Goal: Task Accomplishment & Management: Use online tool/utility

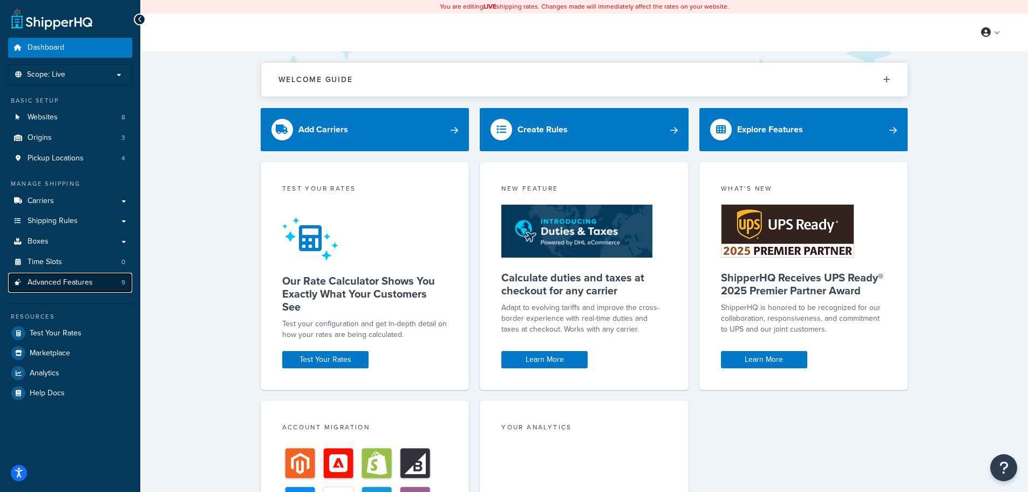
click at [91, 282] on span "Advanced Features" at bounding box center [60, 282] width 65 height 9
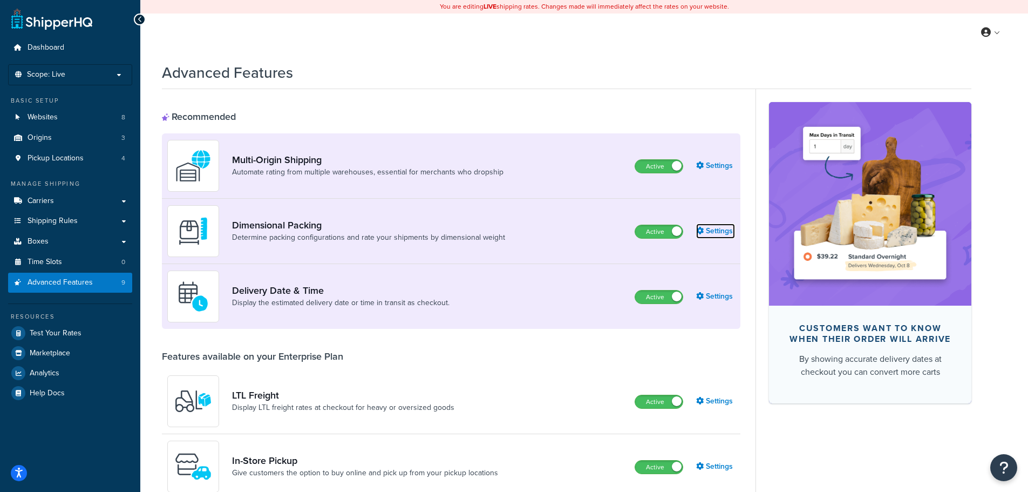
click at [717, 231] on link "Settings" at bounding box center [715, 231] width 39 height 15
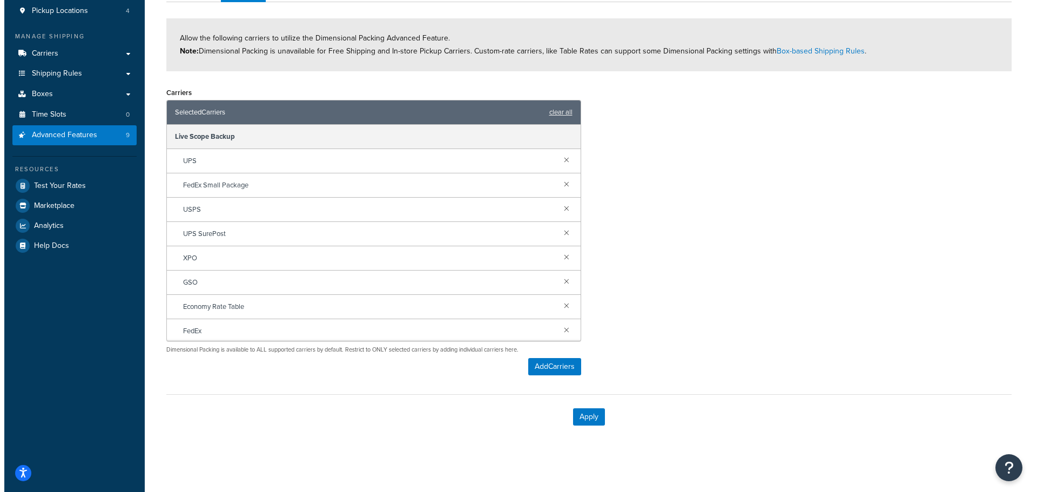
scroll to position [150, 0]
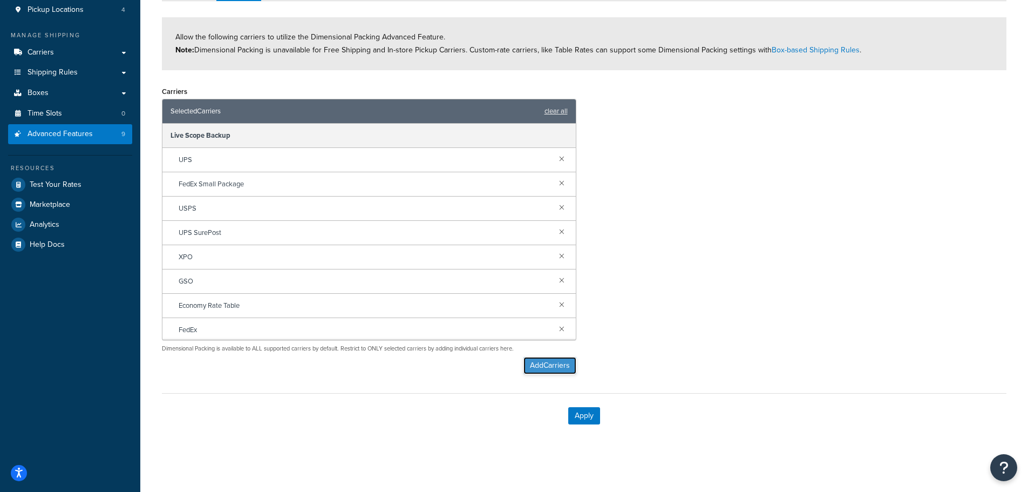
click at [561, 367] on button "Add Carriers" at bounding box center [550, 365] width 53 height 17
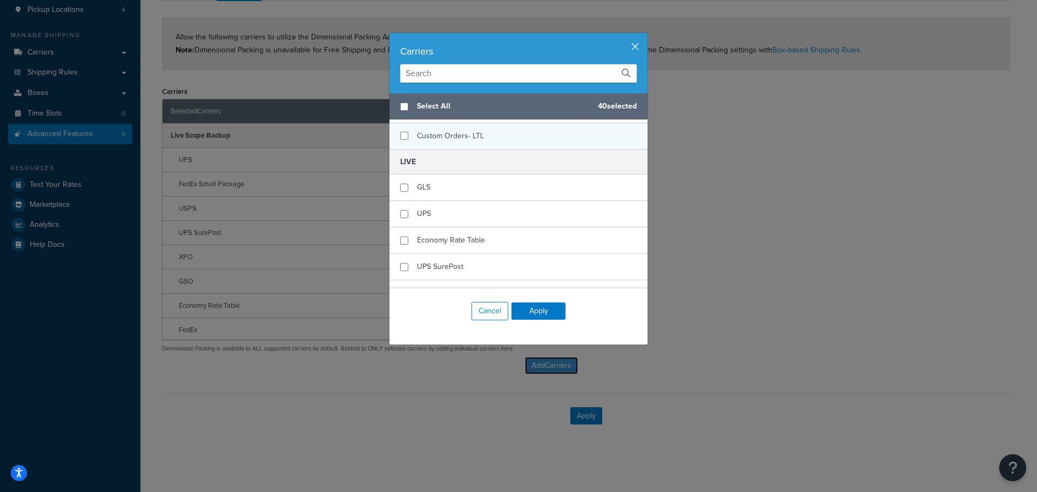
scroll to position [3185, 0]
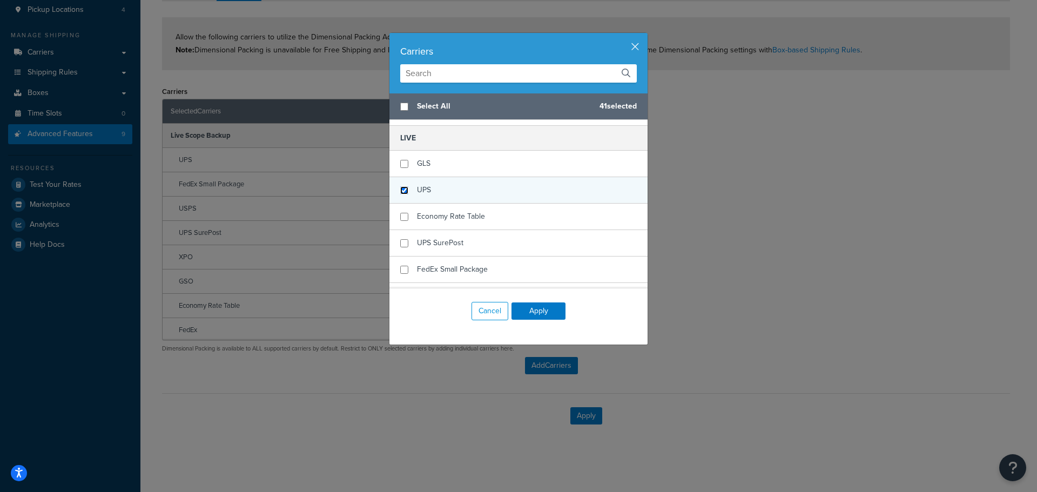
click at [401, 192] on input "checkbox" at bounding box center [404, 190] width 8 height 8
checkbox input "true"
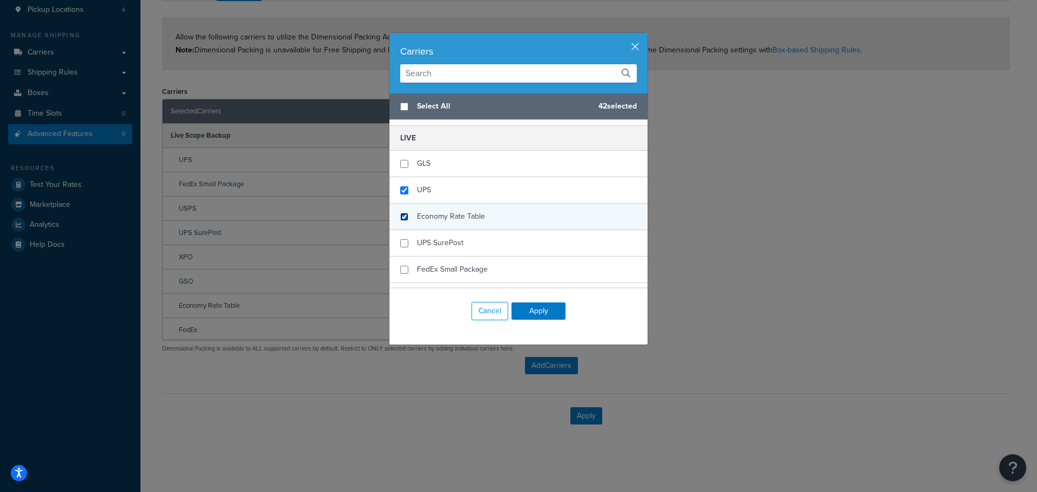
click at [401, 216] on input "checkbox" at bounding box center [404, 217] width 8 height 8
checkbox input "true"
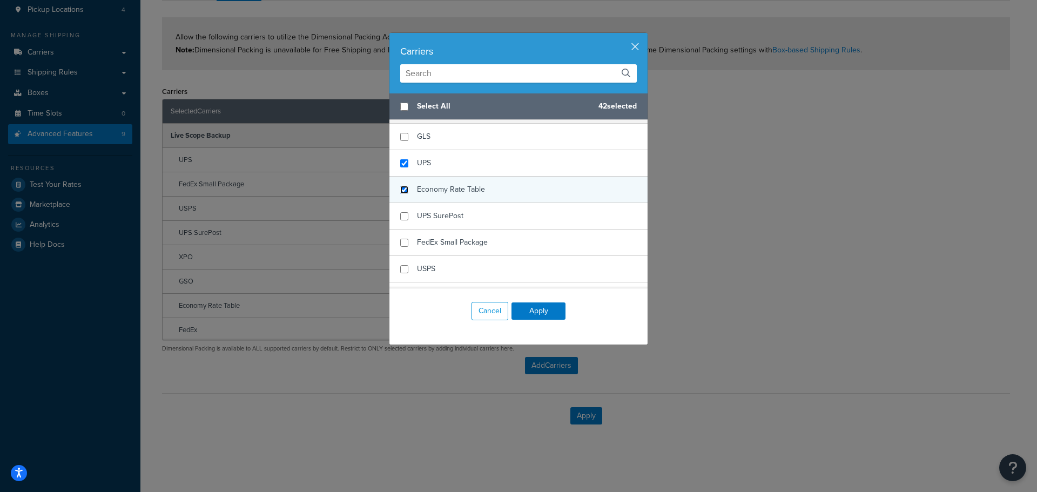
scroll to position [3239, 0]
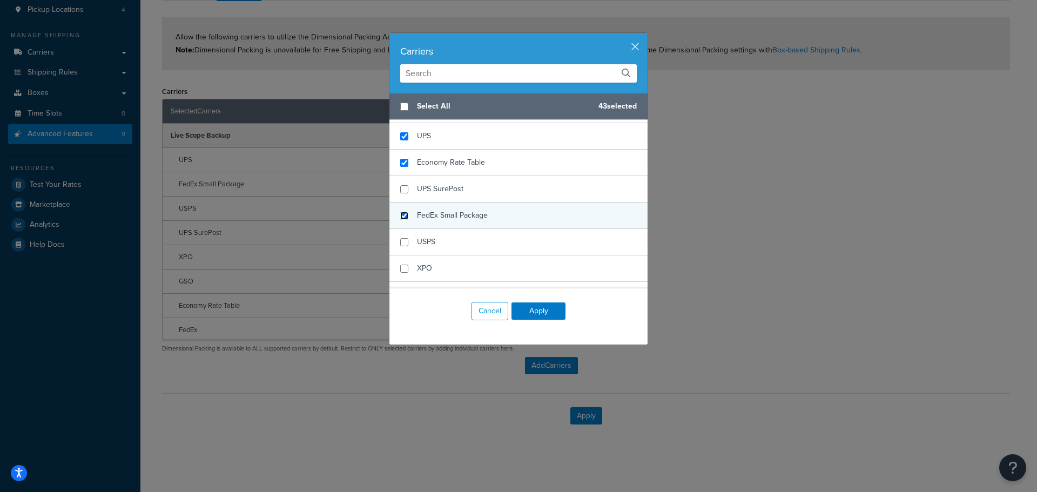
click at [401, 215] on input "checkbox" at bounding box center [404, 216] width 8 height 8
checkbox input "true"
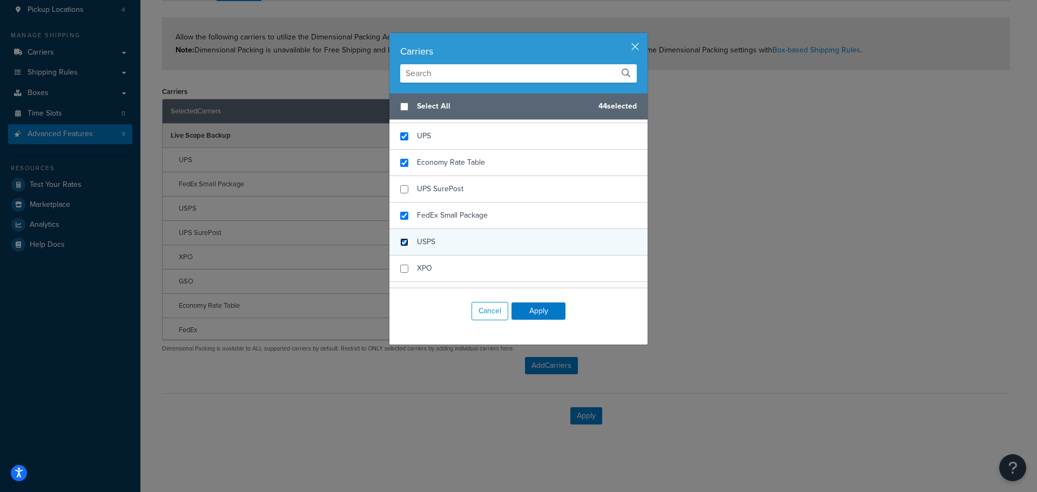
click at [402, 243] on input "checkbox" at bounding box center [404, 242] width 8 height 8
checkbox input "true"
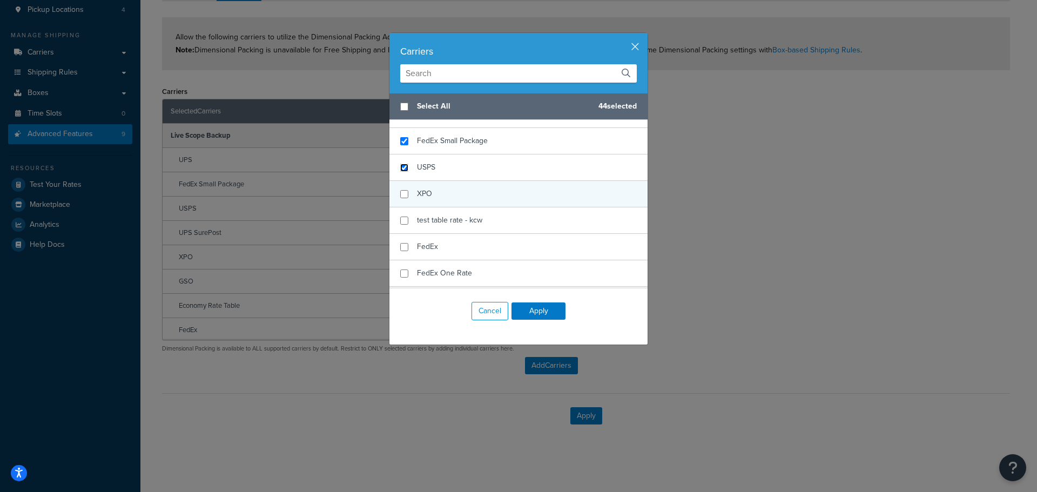
scroll to position [3347, 0]
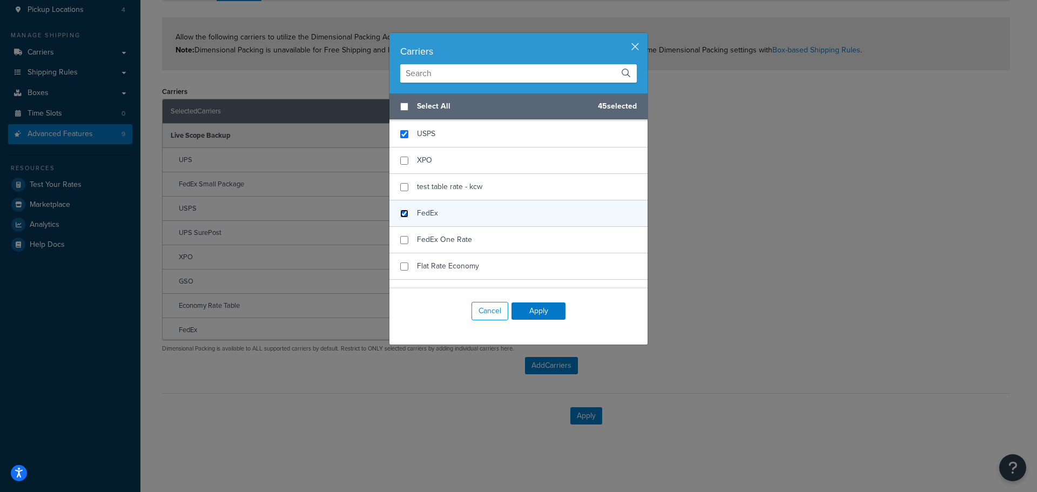
click at [400, 215] on input "checkbox" at bounding box center [404, 213] width 8 height 8
checkbox input "true"
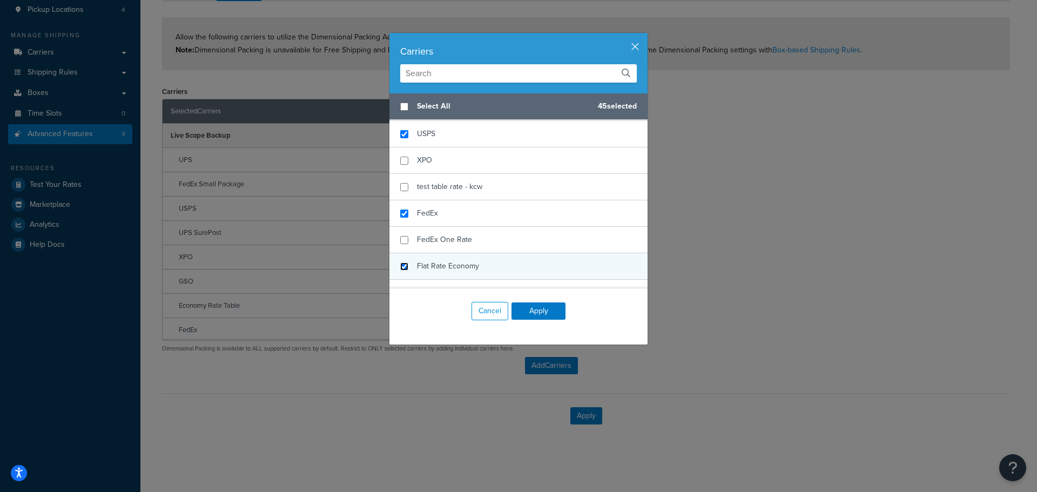
click at [400, 268] on input "checkbox" at bounding box center [404, 266] width 8 height 8
checkbox input "true"
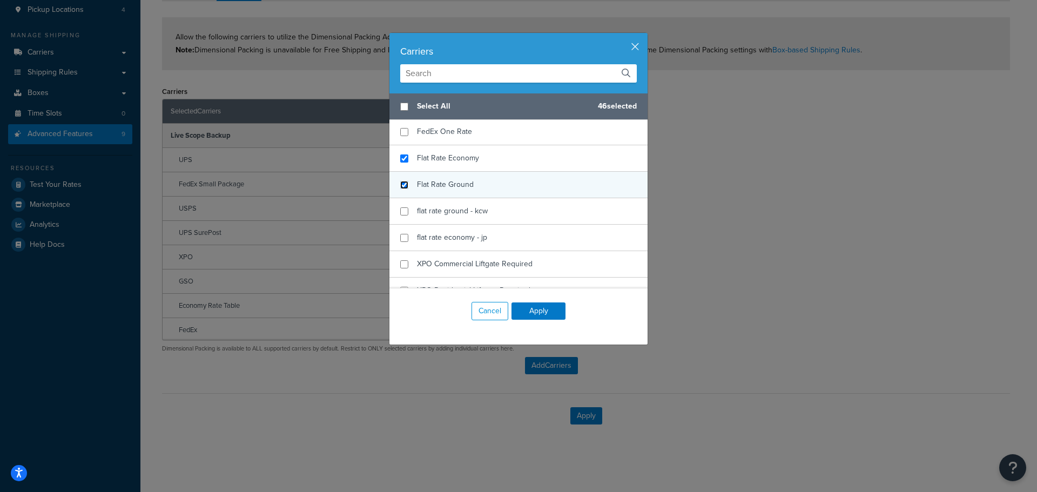
click at [400, 184] on input "checkbox" at bounding box center [404, 185] width 8 height 8
checkbox input "true"
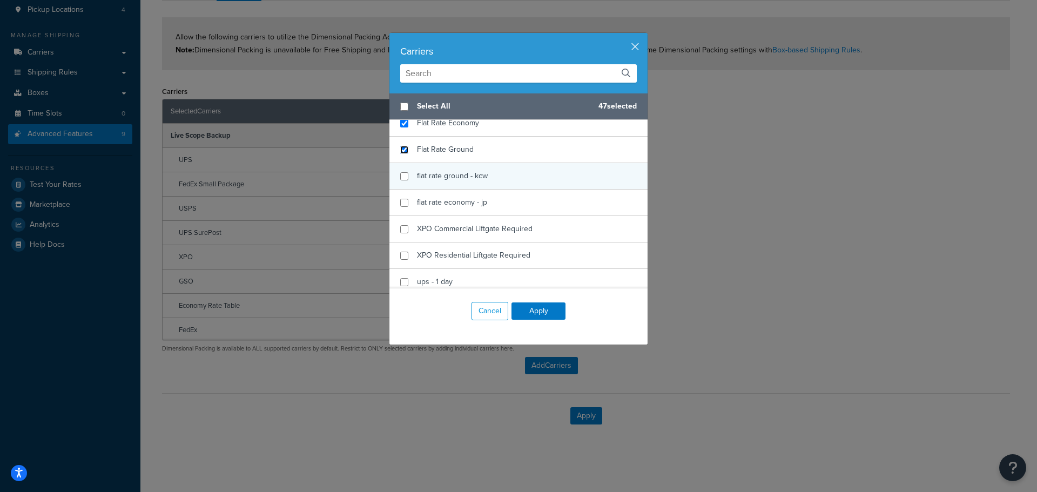
scroll to position [3509, 0]
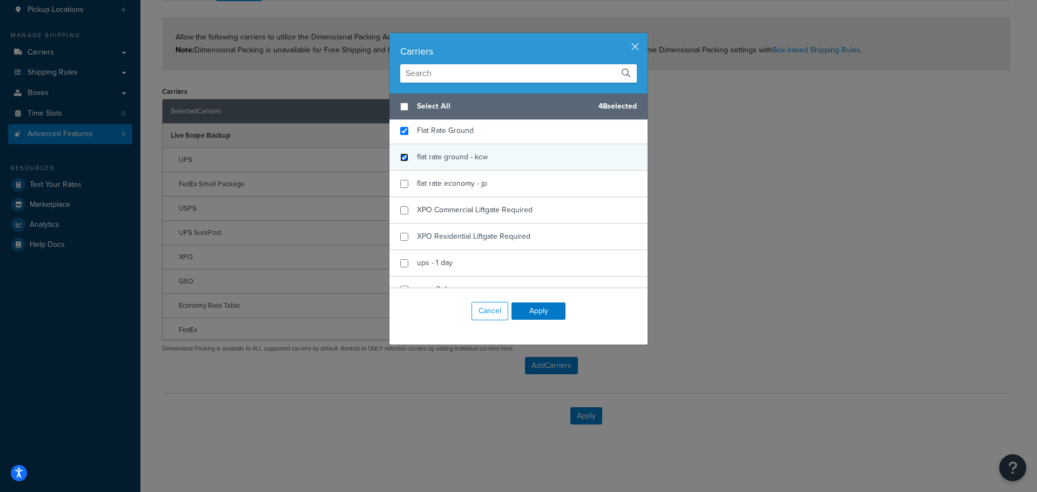
click at [400, 158] on input "checkbox" at bounding box center [404, 157] width 8 height 8
checkbox input "true"
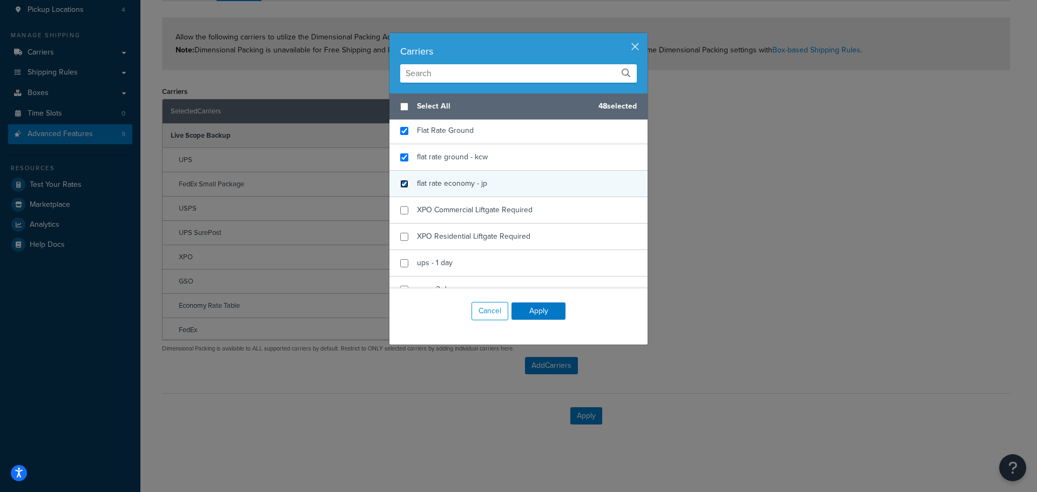
click at [402, 185] on input "checkbox" at bounding box center [404, 184] width 8 height 8
checkbox input "true"
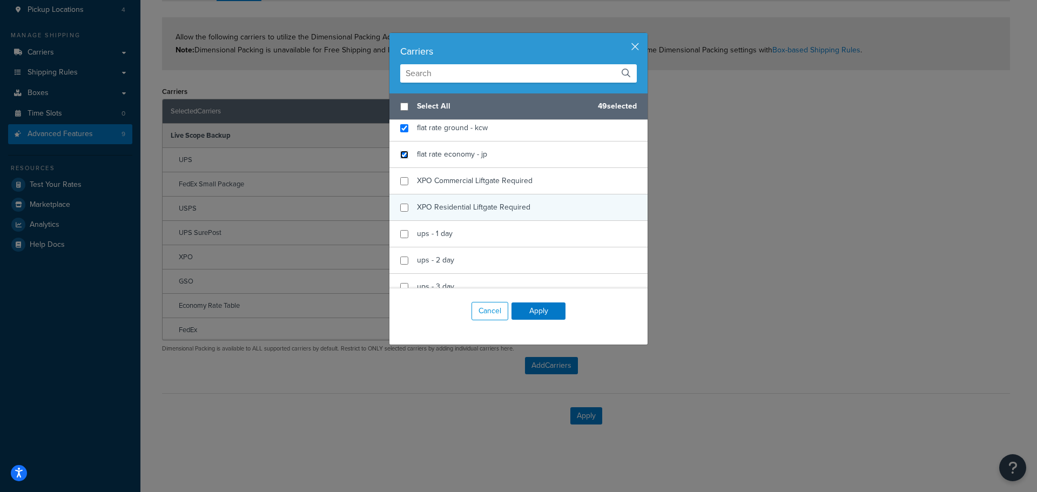
scroll to position [3563, 0]
click at [400, 209] on input "checkbox" at bounding box center [404, 209] width 8 height 8
checkbox input "true"
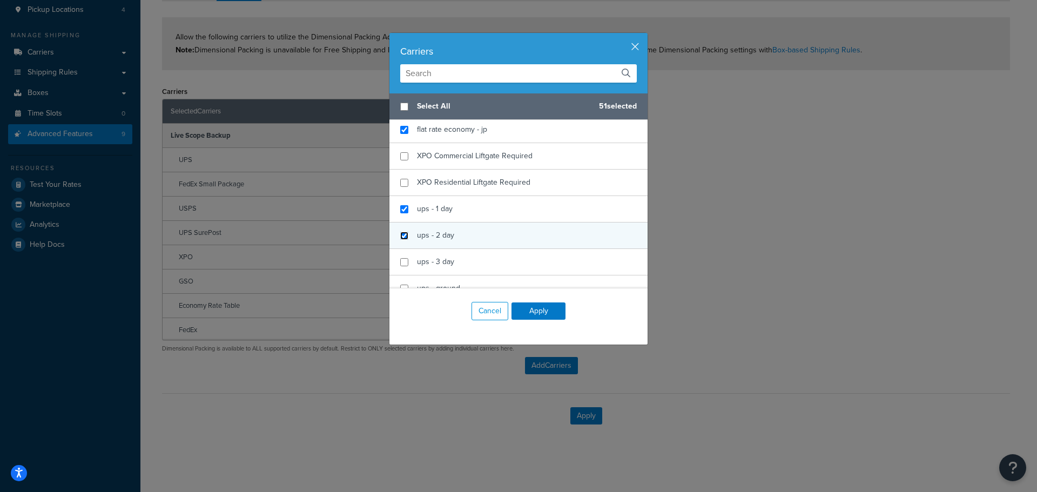
click at [400, 234] on input "checkbox" at bounding box center [404, 236] width 8 height 8
checkbox input "true"
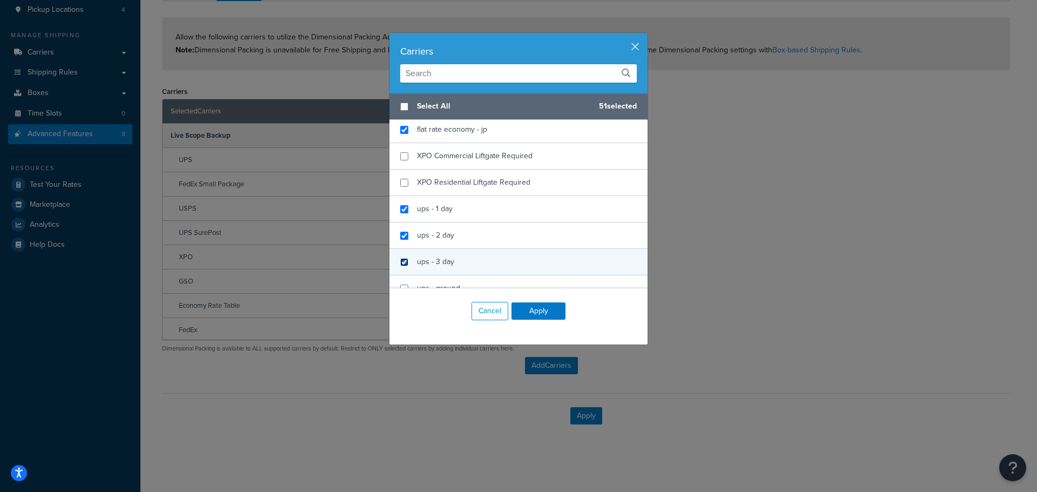
click at [402, 265] on input "checkbox" at bounding box center [404, 262] width 8 height 8
checkbox input "true"
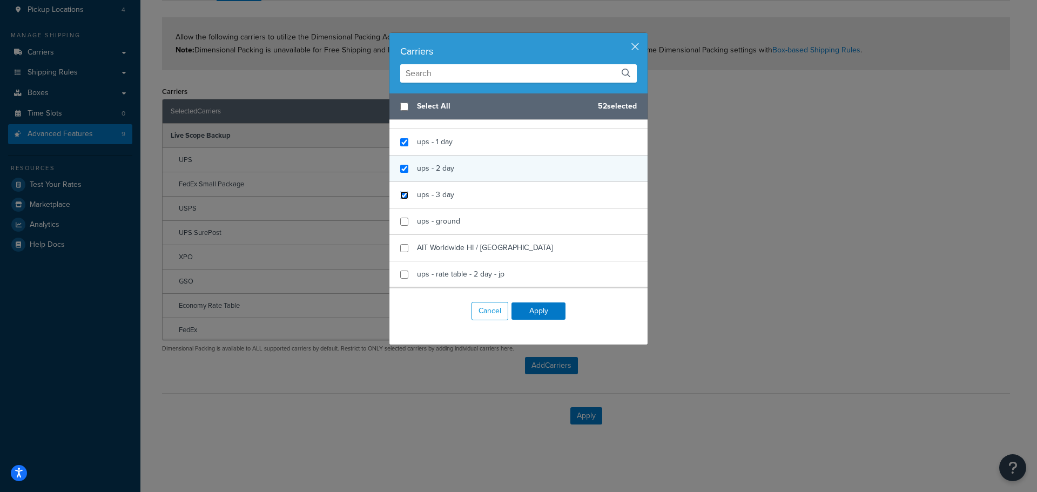
scroll to position [3671, 0]
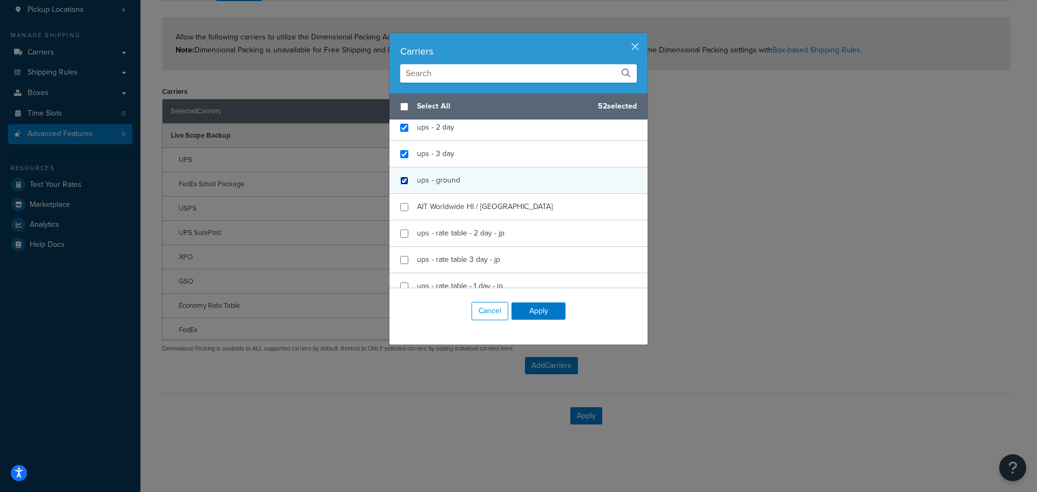
click at [401, 180] on input "checkbox" at bounding box center [404, 181] width 8 height 8
checkbox input "true"
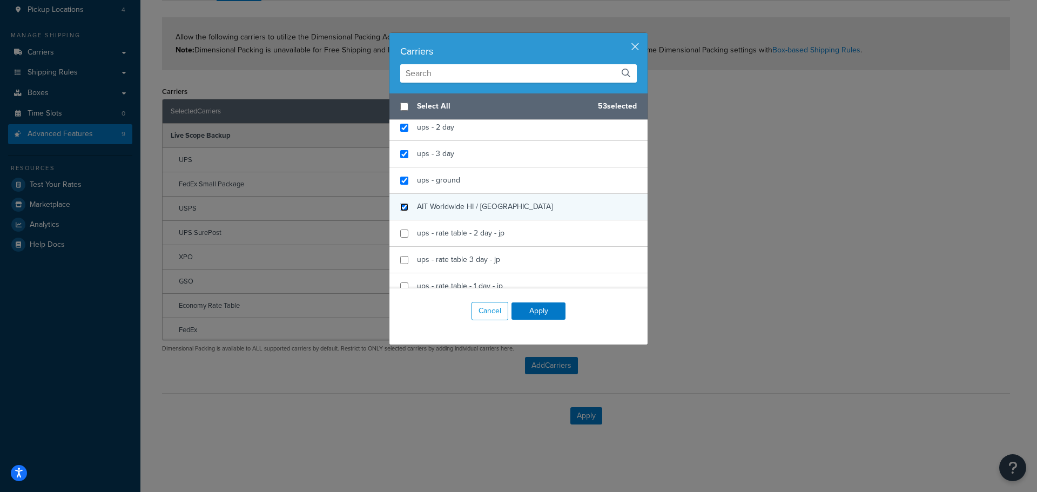
click at [402, 206] on input "checkbox" at bounding box center [404, 207] width 8 height 8
checkbox input "true"
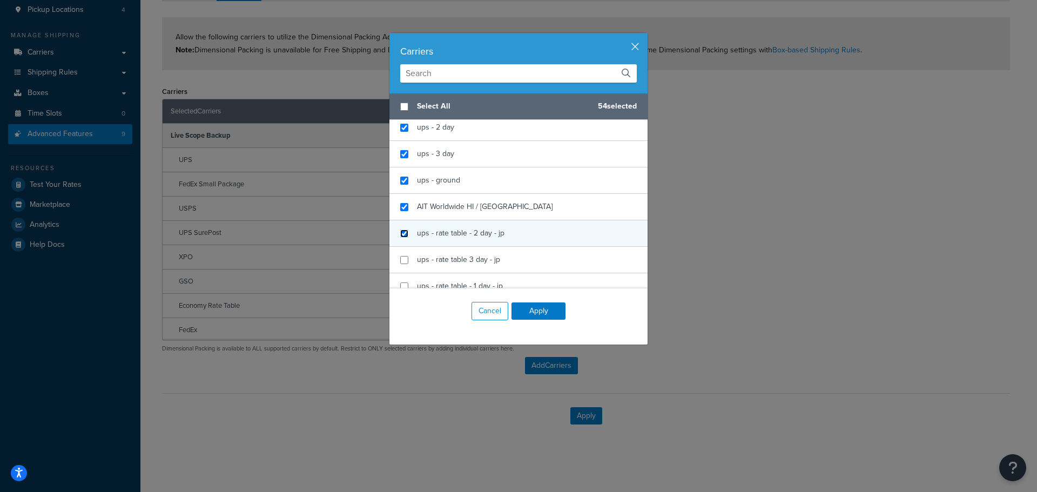
click at [401, 233] on input "checkbox" at bounding box center [404, 233] width 8 height 8
checkbox input "true"
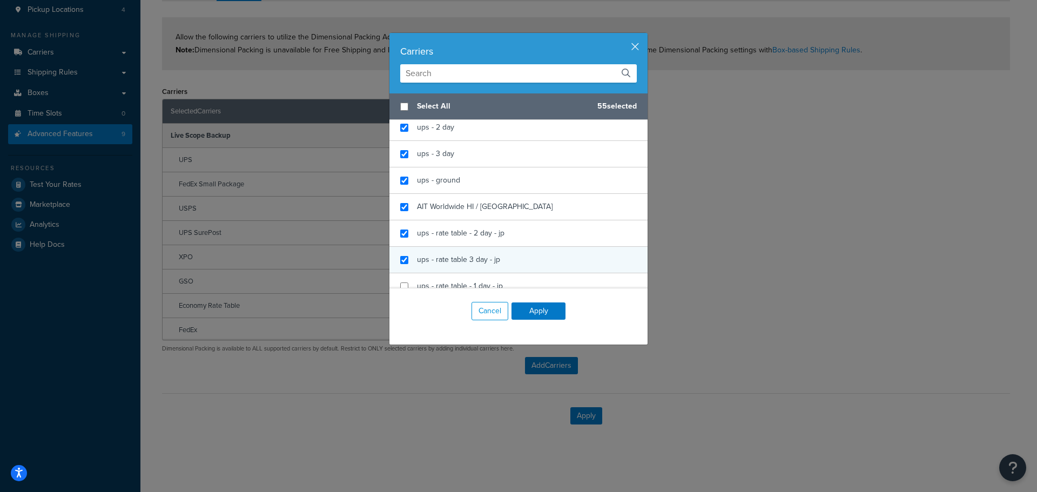
checkbox input "true"
click at [400, 252] on div "ups - rate table 3 day - jp" at bounding box center [518, 260] width 258 height 26
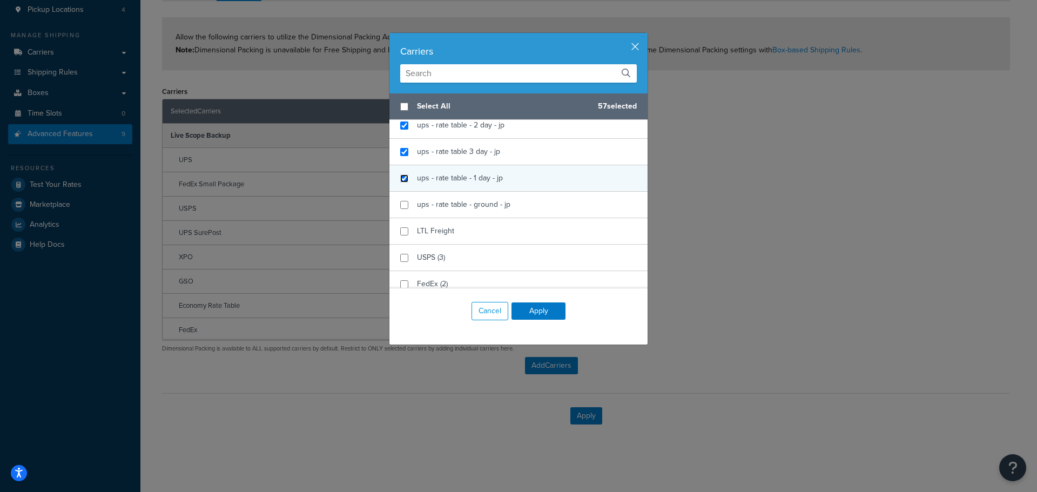
click at [400, 177] on input "checkbox" at bounding box center [404, 178] width 8 height 8
checkbox input "true"
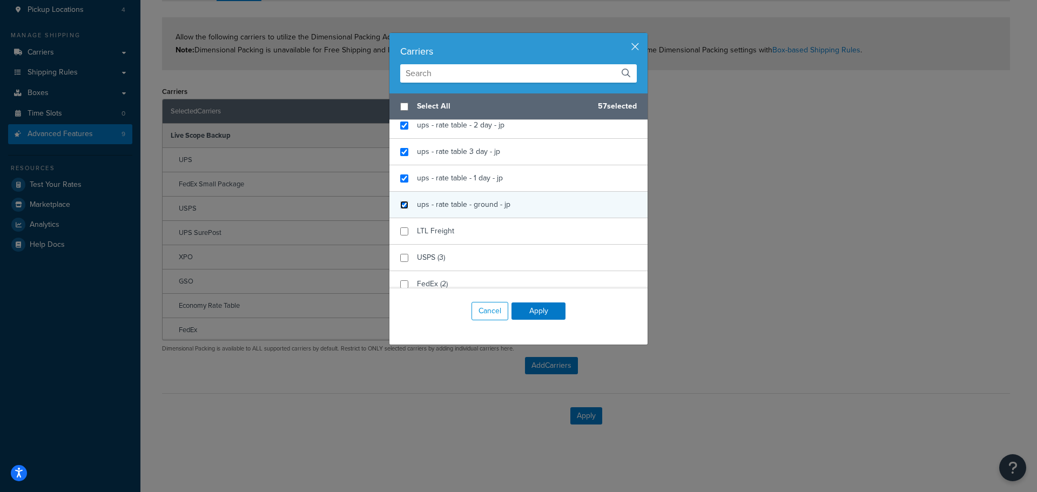
click at [400, 205] on input "checkbox" at bounding box center [404, 205] width 8 height 8
checkbox input "true"
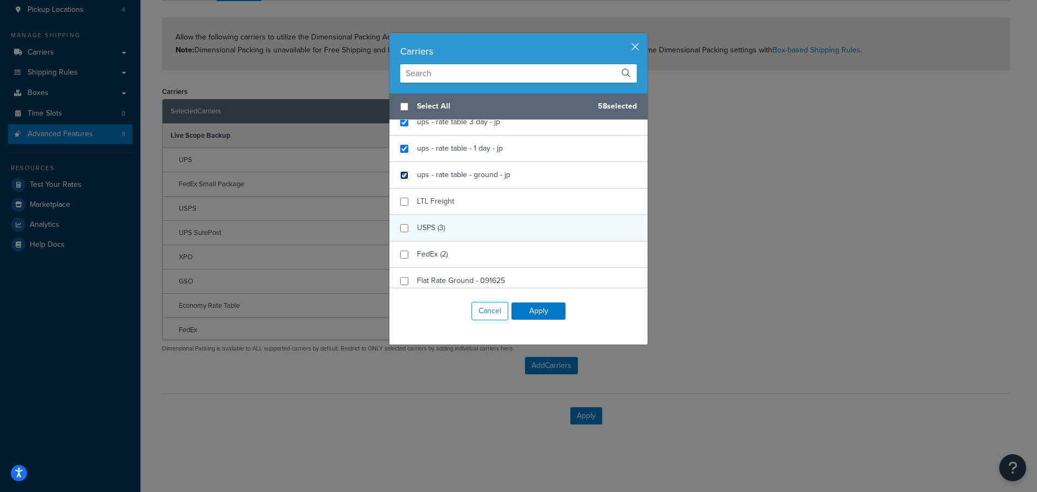
scroll to position [3833, 0]
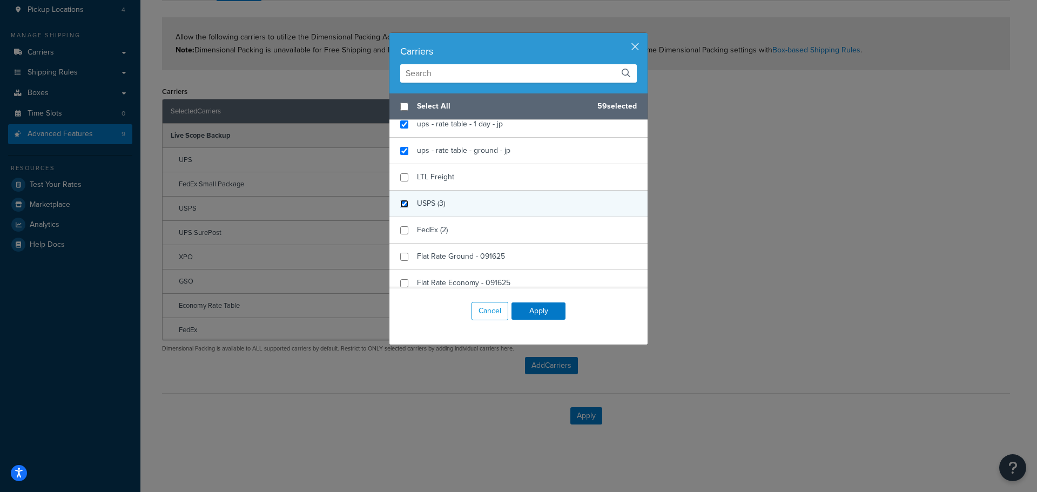
click at [400, 205] on input "checkbox" at bounding box center [404, 204] width 8 height 8
checkbox input "true"
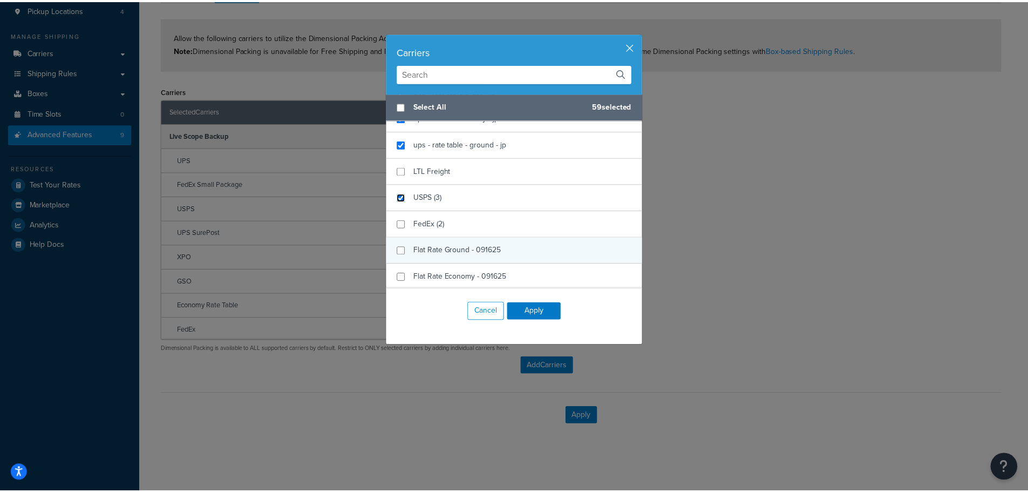
scroll to position [3841, 0]
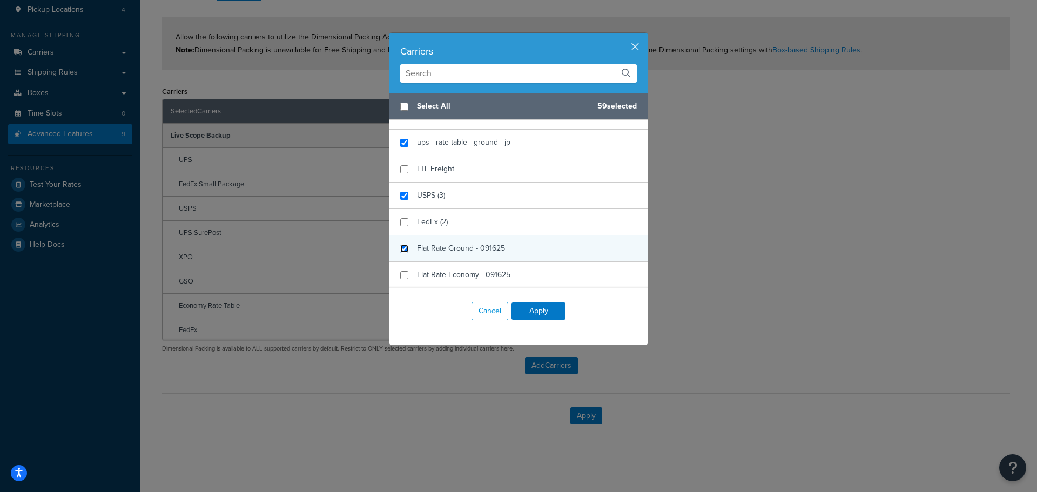
click at [402, 245] on input "checkbox" at bounding box center [404, 249] width 8 height 8
checkbox input "true"
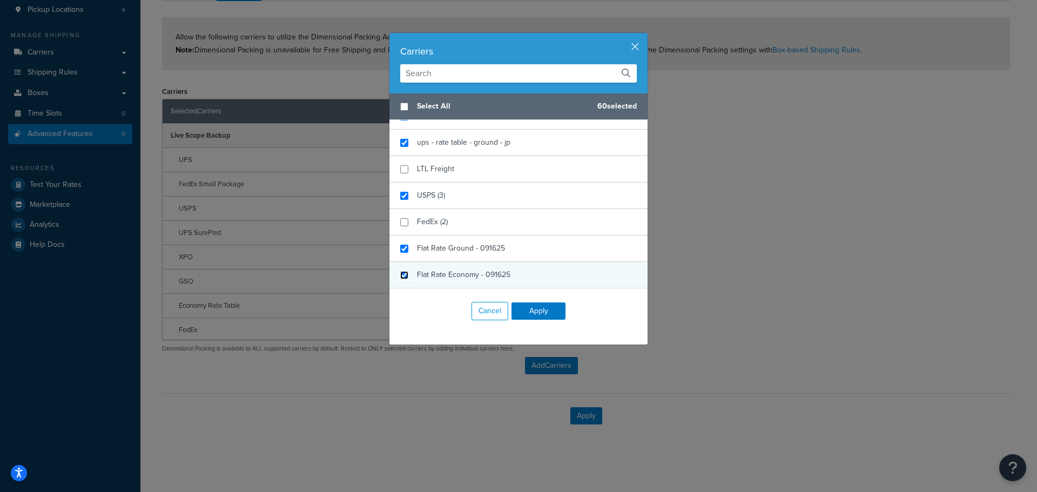
click at [402, 275] on input "checkbox" at bounding box center [404, 275] width 8 height 8
checkbox input "true"
click at [537, 308] on button "Apply" at bounding box center [538, 310] width 54 height 17
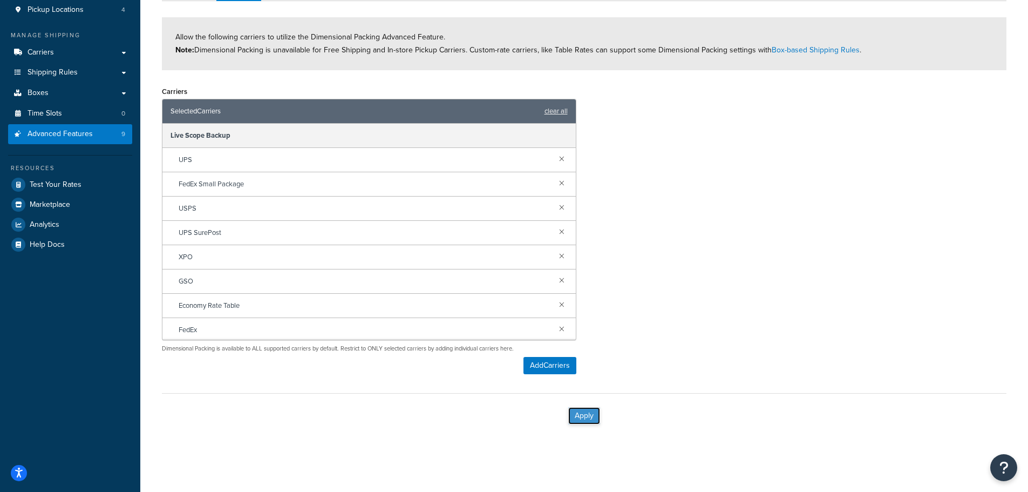
click at [583, 419] on button "Apply" at bounding box center [584, 415] width 32 height 17
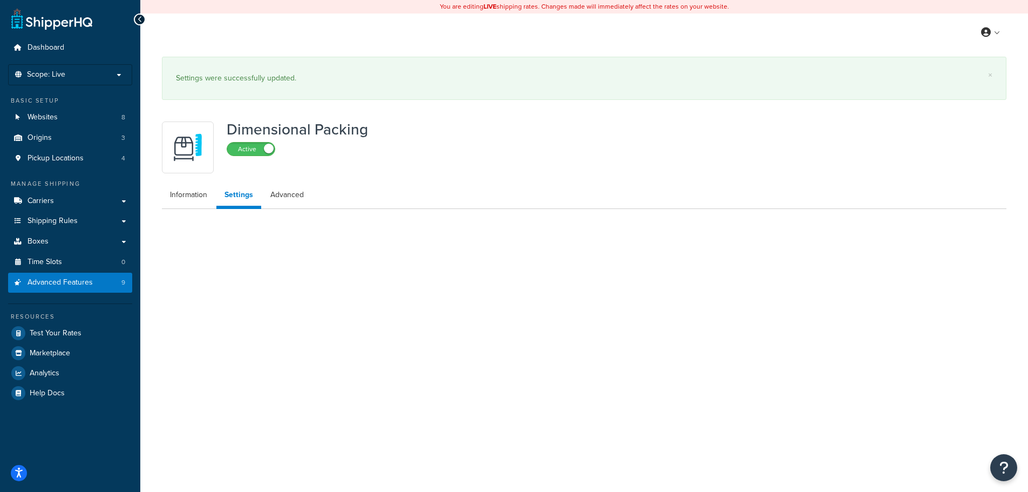
scroll to position [0, 0]
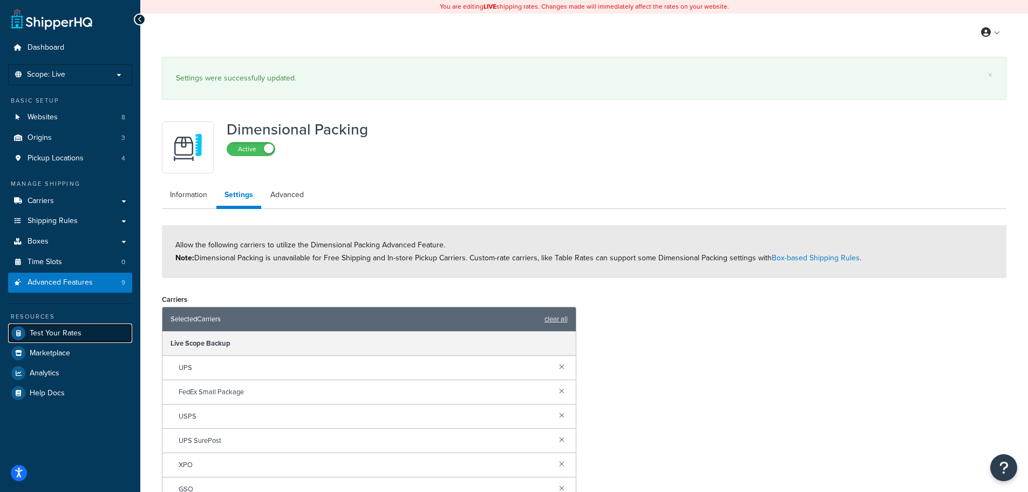
click at [70, 331] on span "Test Your Rates" at bounding box center [56, 333] width 52 height 9
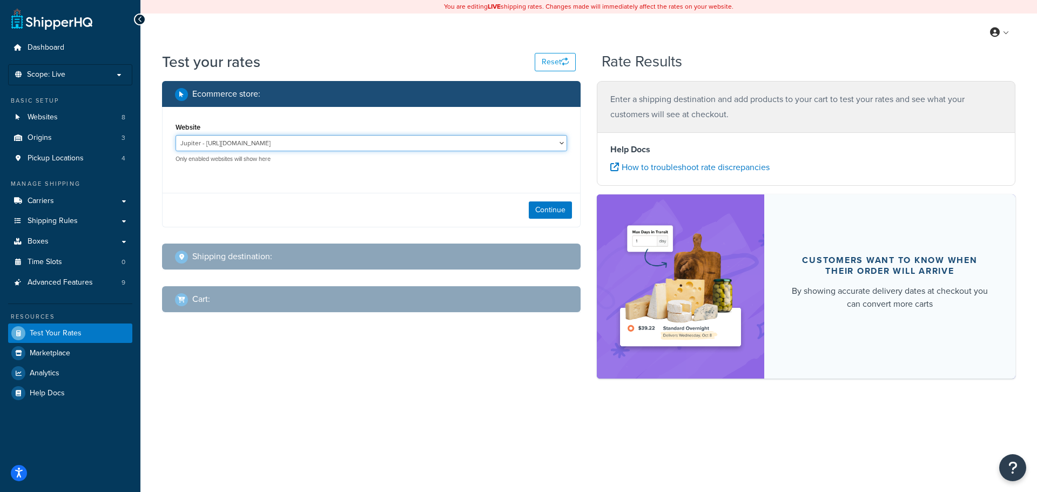
click at [312, 145] on select "Jupiter - [URL][DOMAIN_NAME] Mercury - [URL][DOMAIN_NAME] Venus - [URL][DOMAIN_…" at bounding box center [370, 143] width 391 height 16
select select "2c209cb4b714c765d0ce5177c5b8e241"
click at [175, 136] on select "Jupiter - [URL][DOMAIN_NAME] Mercury - [URL][DOMAIN_NAME] Venus - [URL][DOMAIN_…" at bounding box center [370, 143] width 391 height 16
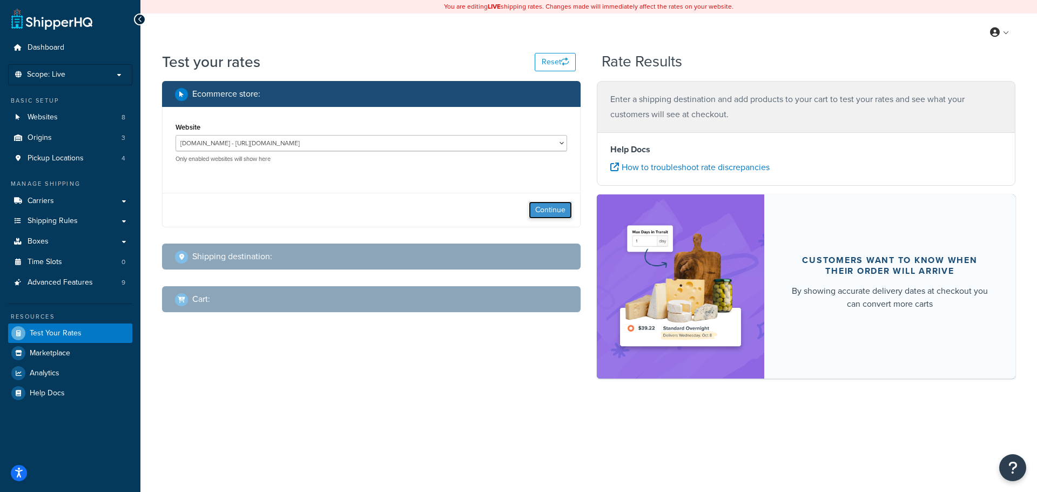
click at [545, 208] on button "Continue" at bounding box center [550, 209] width 43 height 17
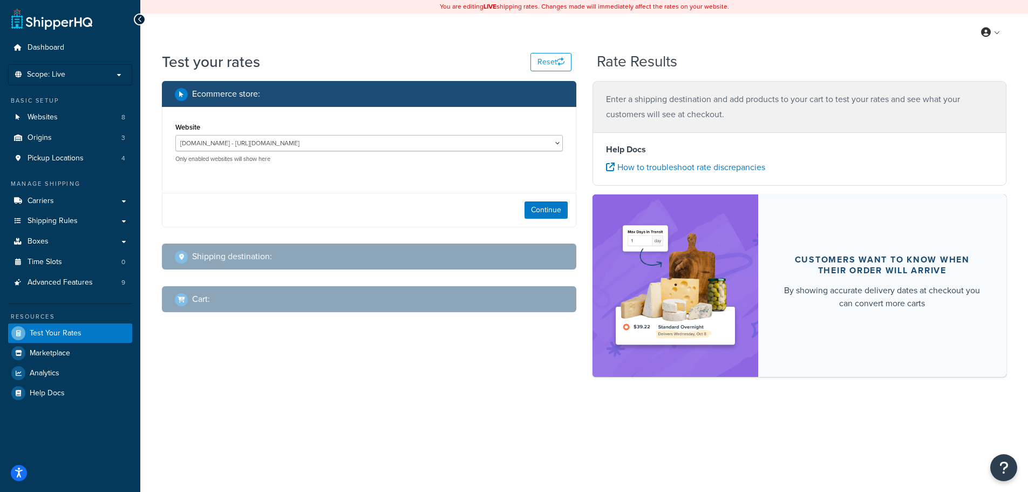
select select "[GEOGRAPHIC_DATA]"
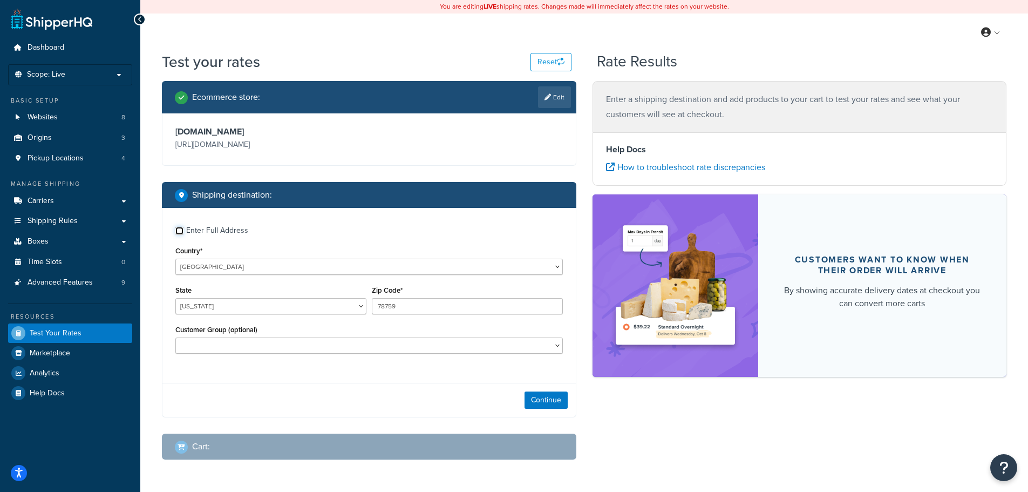
click at [182, 232] on input "Enter Full Address" at bounding box center [179, 231] width 8 height 8
checkbox input "true"
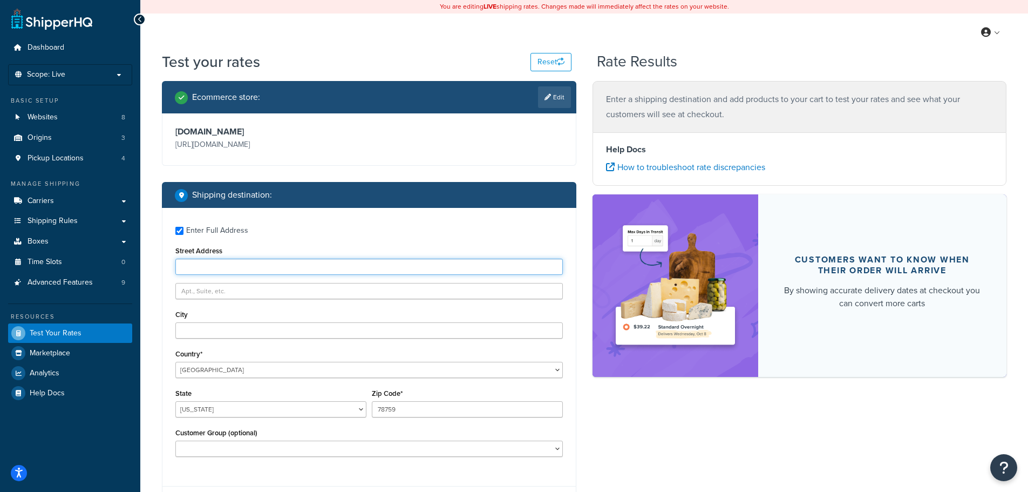
click at [239, 269] on input "Street Address" at bounding box center [369, 267] width 388 height 16
type input "[STREET_ADDRESS]"
type input "[GEOGRAPHIC_DATA]"
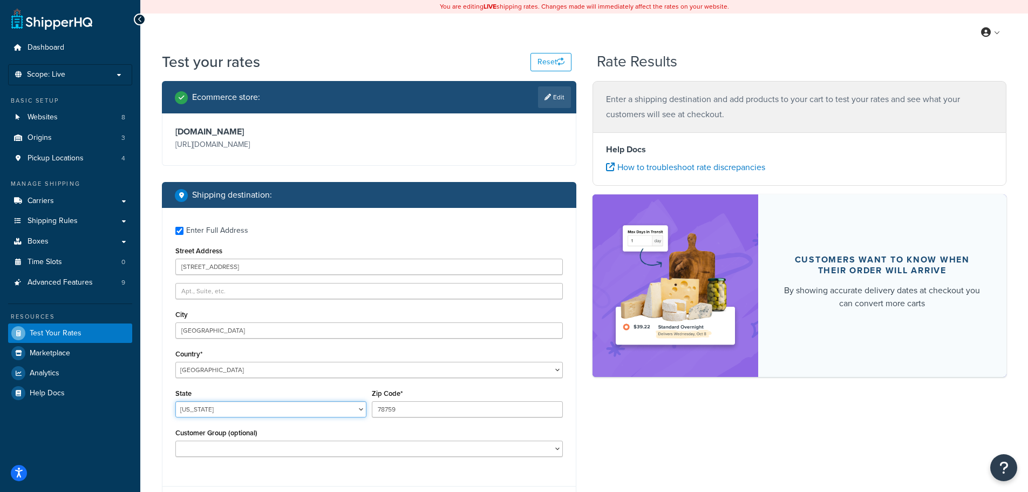
select select "HI"
type input "96825"
click at [570, 391] on div "Enter Full Address Street Address [STREET_ADDRESS] [GEOGRAPHIC_DATA] [GEOGRAPHI…" at bounding box center [370, 343] width 414 height 270
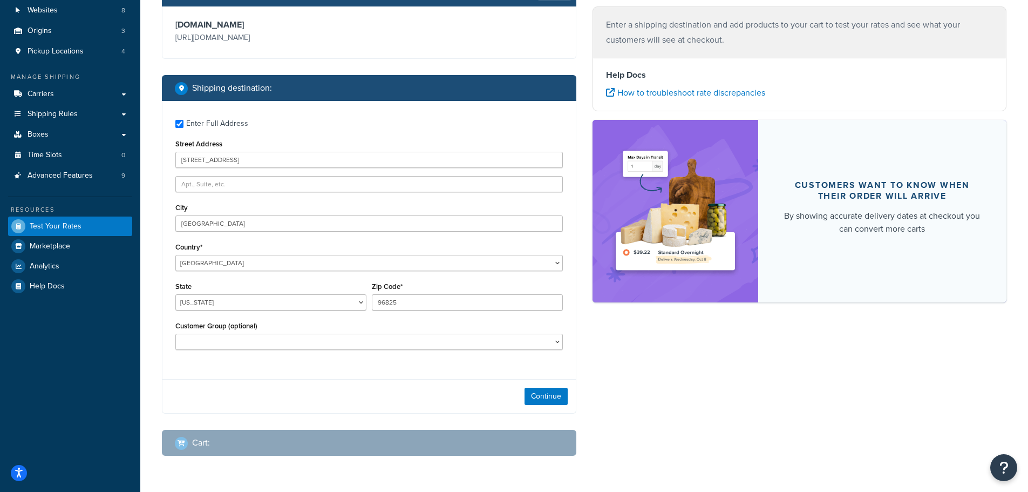
scroll to position [108, 0]
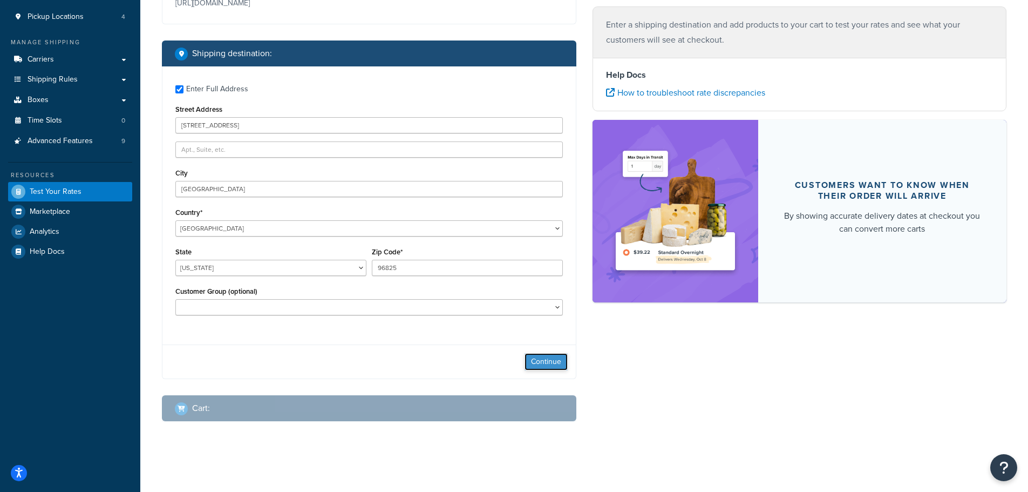
click at [552, 356] on button "Continue" at bounding box center [546, 361] width 43 height 17
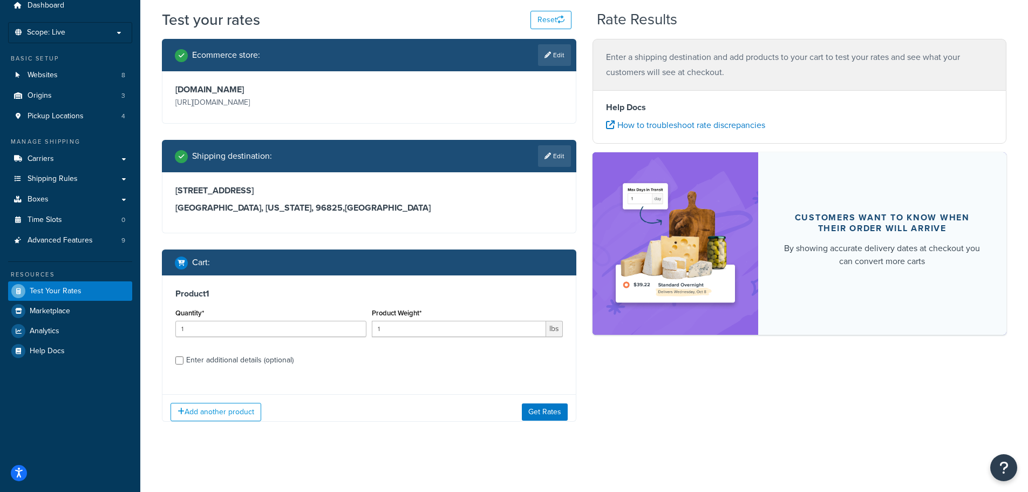
scroll to position [51, 0]
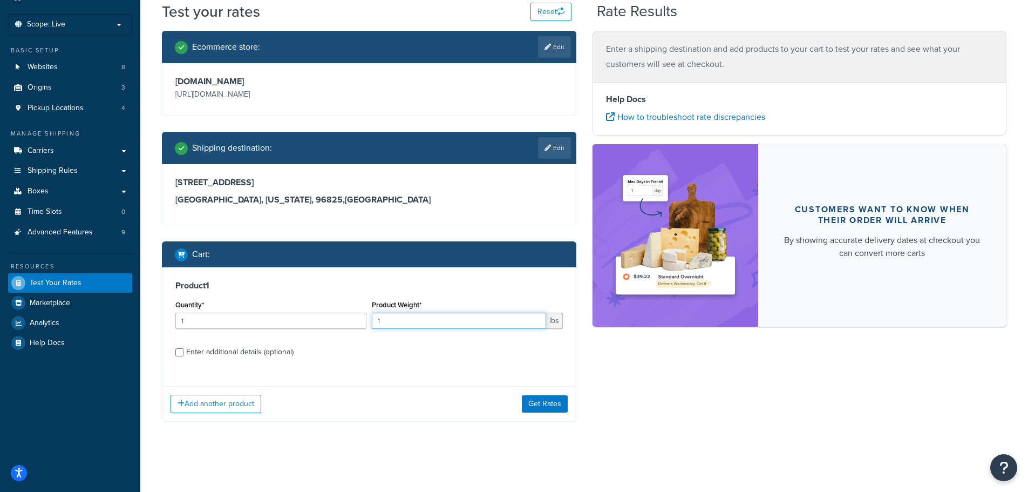
click at [412, 323] on input "1" at bounding box center [459, 321] width 174 height 16
type input "5"
click at [180, 349] on input "Enter additional details (optional)" at bounding box center [179, 352] width 8 height 8
checkbox input "true"
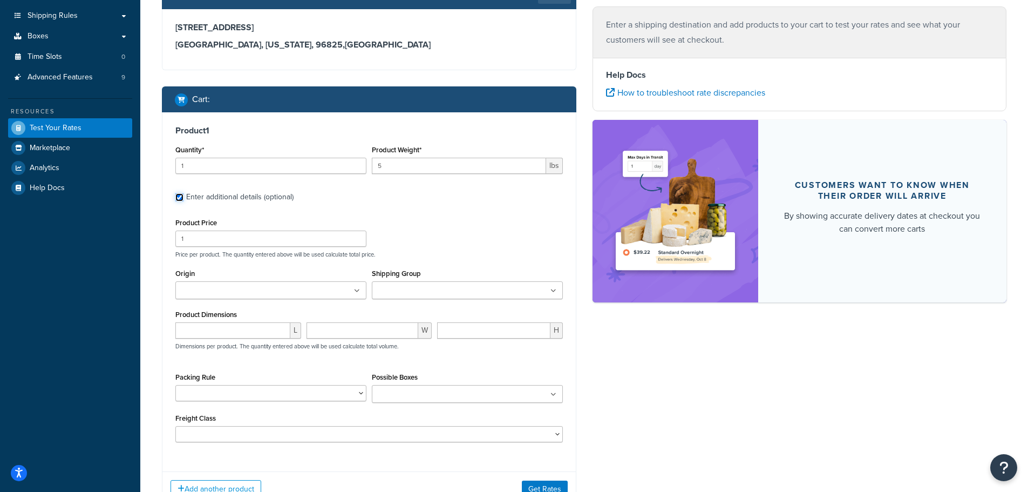
scroll to position [219, 0]
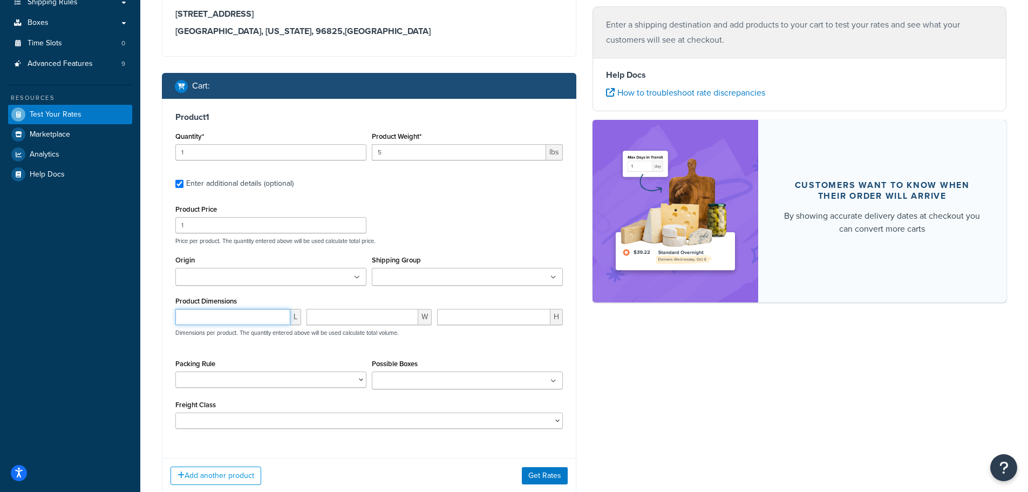
click at [227, 324] on input "number" at bounding box center [232, 317] width 115 height 16
type input "9"
type input "6"
type input "4.5"
click at [431, 355] on div "Product Price 1 Price per product. The quantity entered above will be used calc…" at bounding box center [369, 315] width 388 height 227
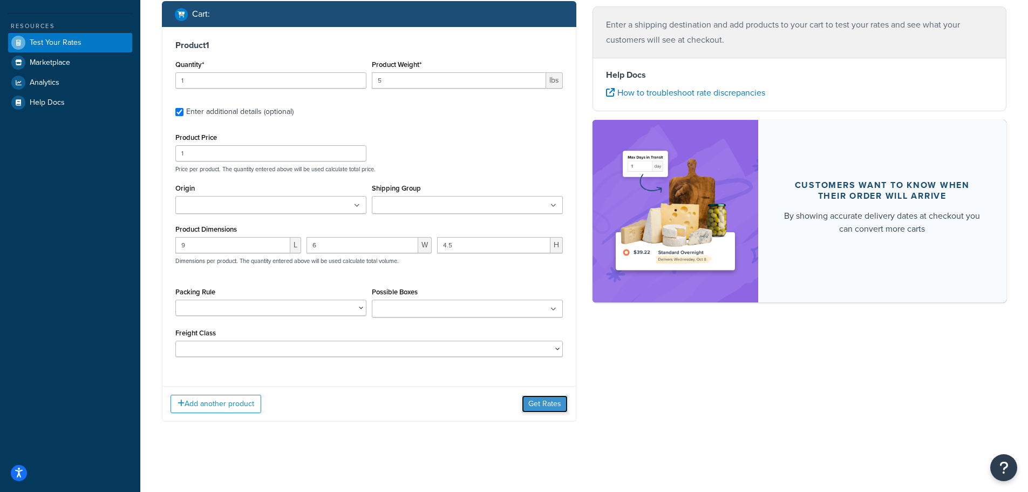
click at [551, 403] on button "Get Rates" at bounding box center [545, 403] width 46 height 17
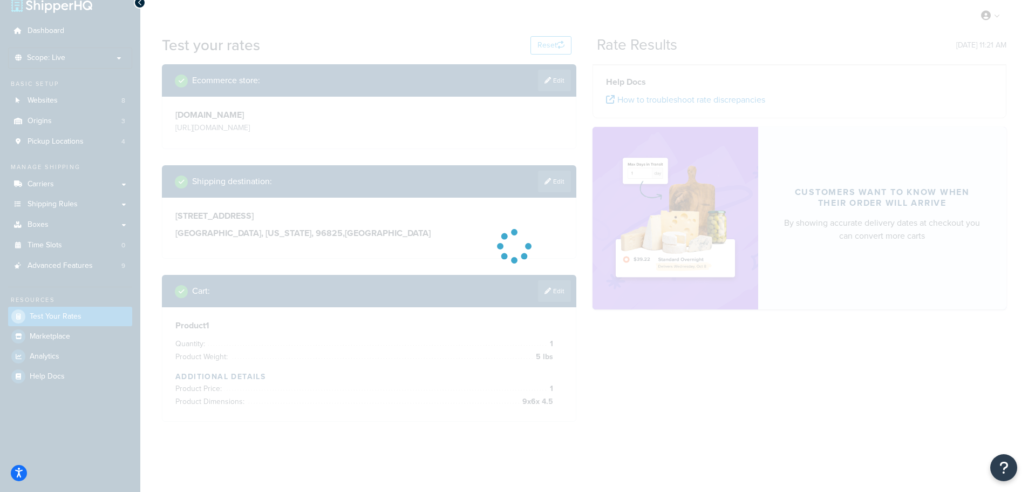
scroll to position [0, 0]
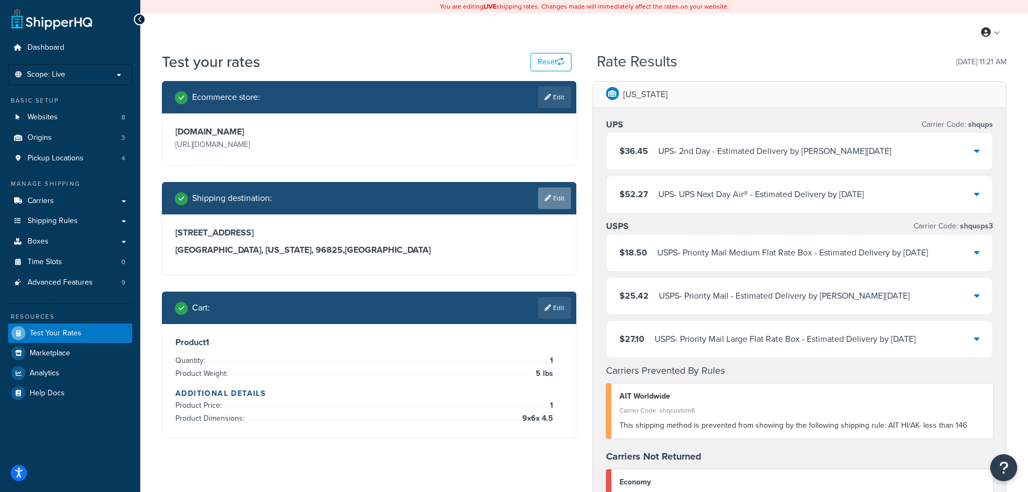
click at [552, 202] on link "Edit" at bounding box center [554, 198] width 33 height 22
select select "HI"
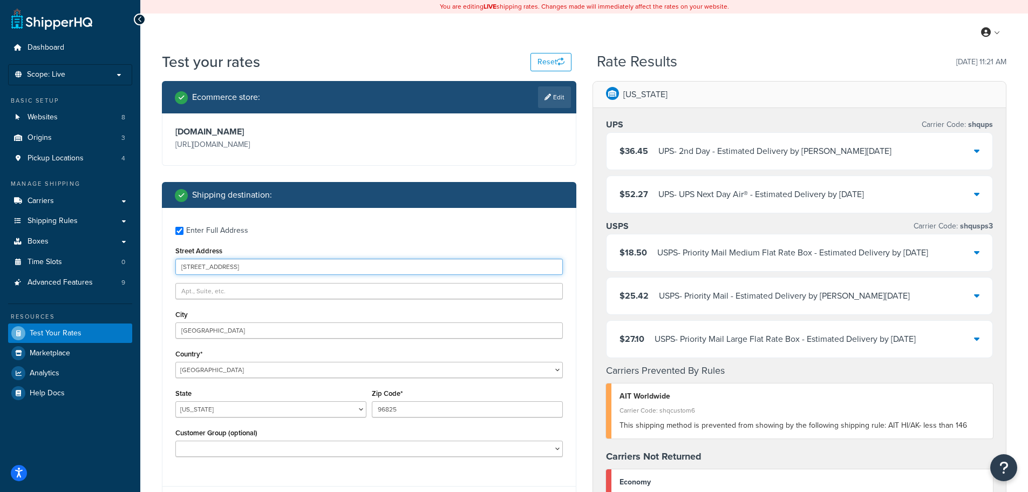
click at [253, 268] on input "[STREET_ADDRESS]" at bounding box center [369, 267] width 388 height 16
type input "[STREET_ADDRESS]"
type input "Waipahu"
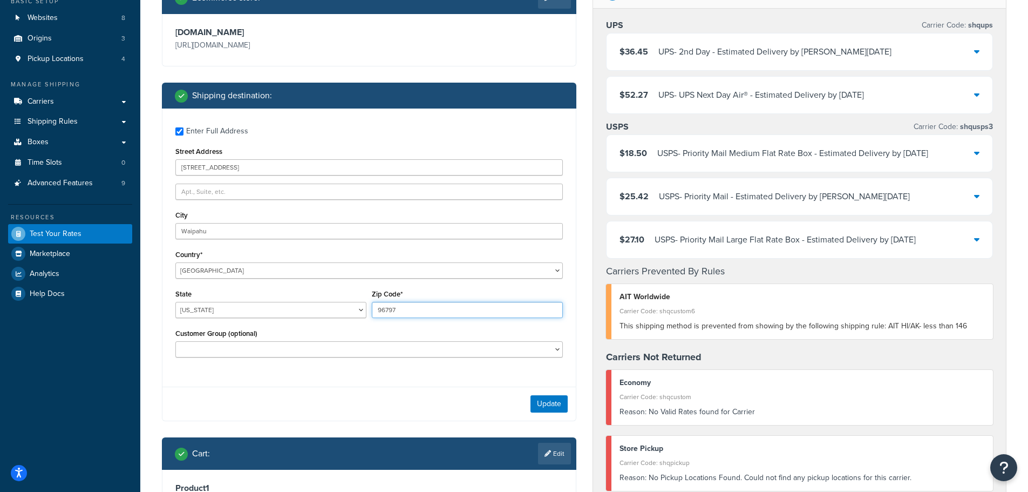
scroll to position [108, 0]
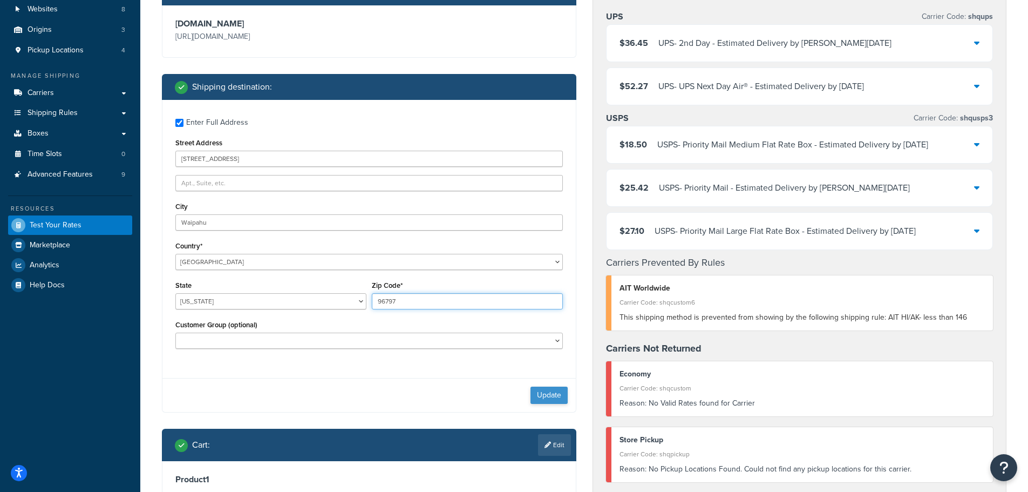
type input "96797"
click at [551, 394] on button "Update" at bounding box center [549, 395] width 37 height 17
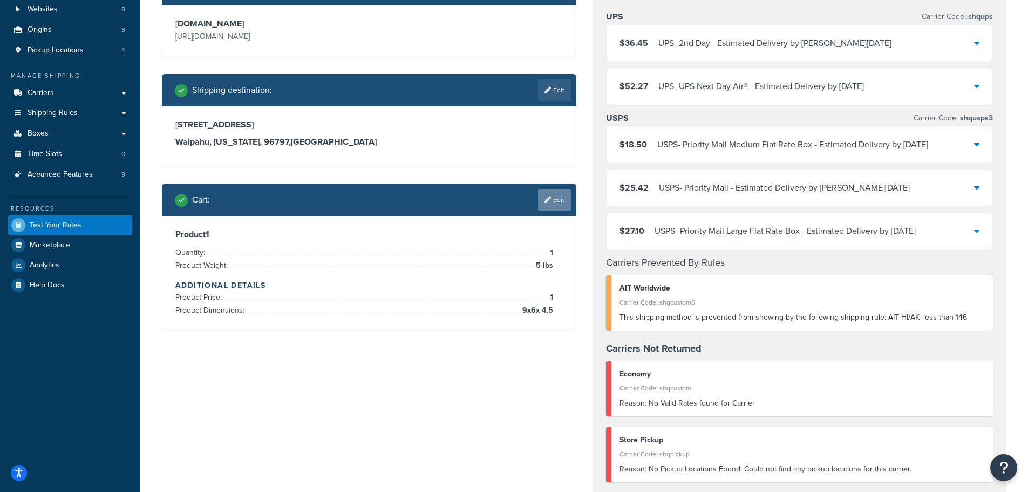
click at [547, 203] on icon at bounding box center [548, 200] width 6 height 6
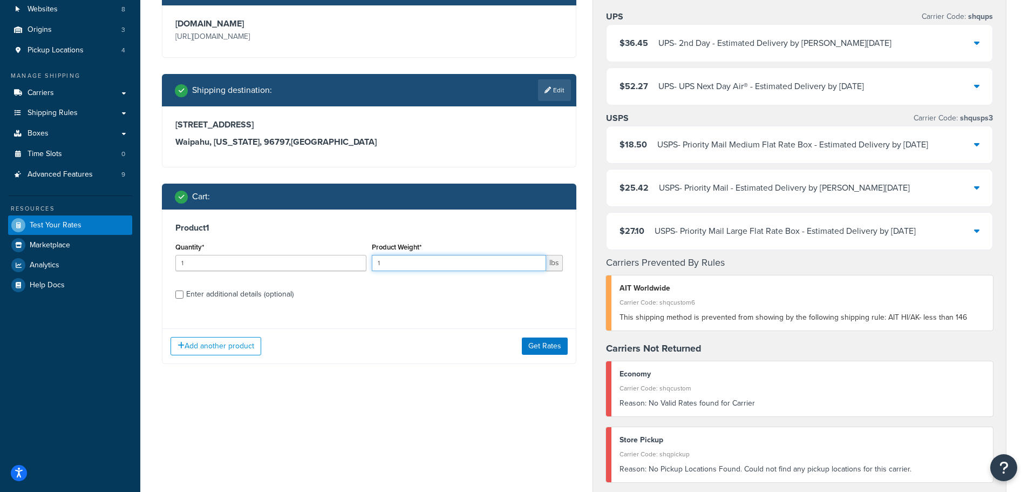
click at [392, 263] on input "1" at bounding box center [459, 263] width 174 height 16
type input "14.1"
click at [180, 294] on input "Enter additional details (optional)" at bounding box center [179, 294] width 8 height 8
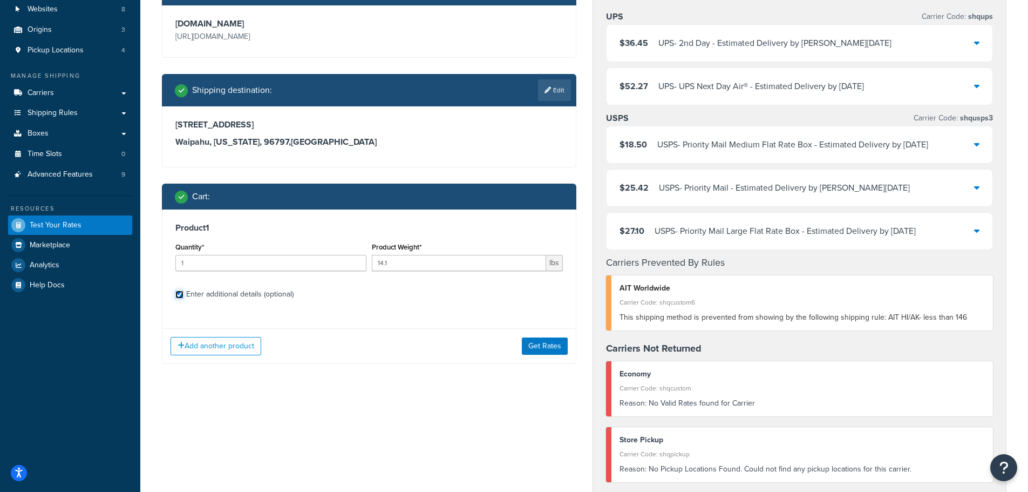
checkbox input "true"
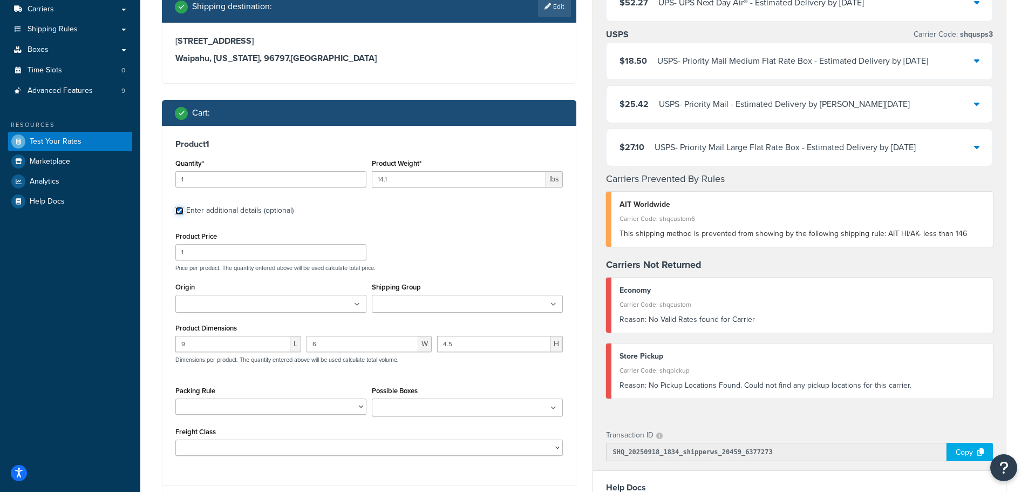
scroll to position [216, 0]
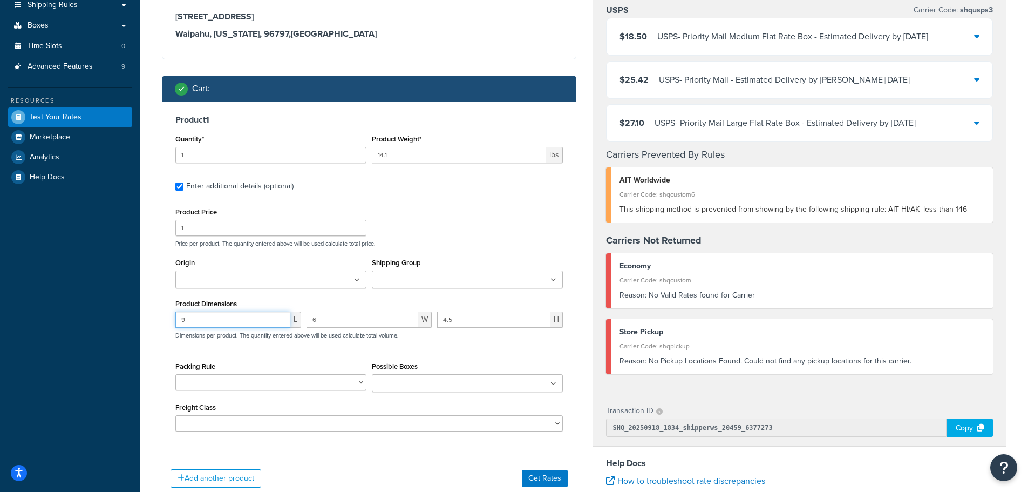
click at [232, 326] on input "9" at bounding box center [232, 320] width 115 height 16
click at [229, 326] on input "9" at bounding box center [232, 320] width 115 height 16
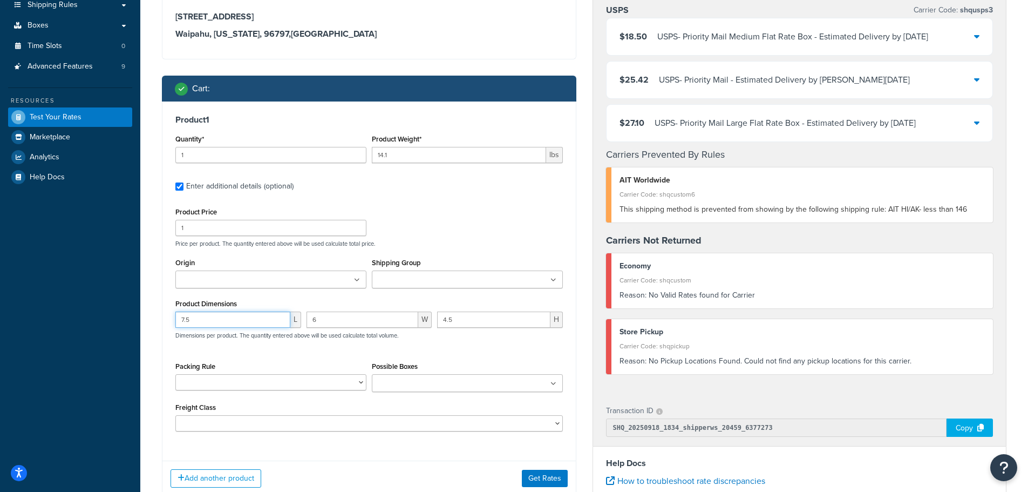
type input "7.5"
type input "18"
click at [419, 348] on div "7.5 L 6 W 18 H Dimensions per product. The quantity entered above will be used …" at bounding box center [369, 331] width 393 height 39
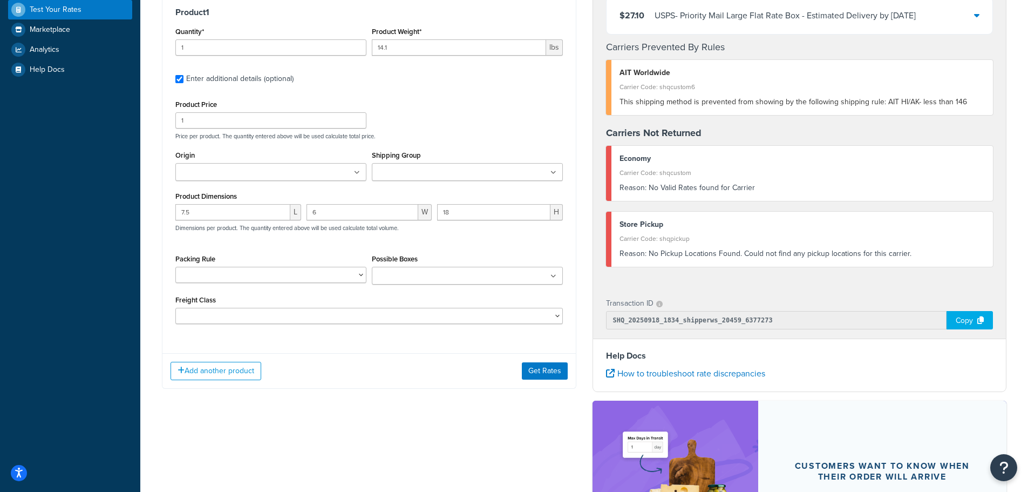
scroll to position [324, 0]
click at [537, 376] on button "Get Rates" at bounding box center [545, 370] width 46 height 17
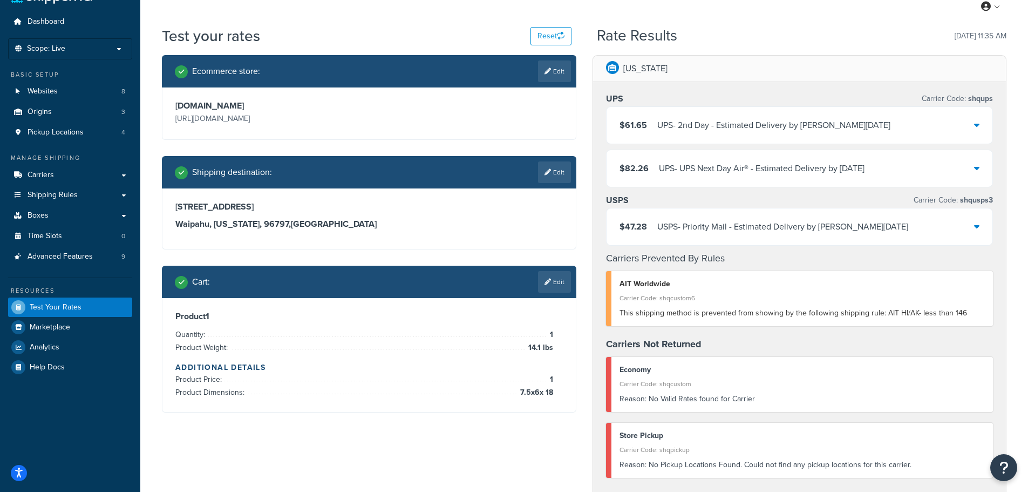
scroll to position [0, 0]
